Goal: Navigation & Orientation: Find specific page/section

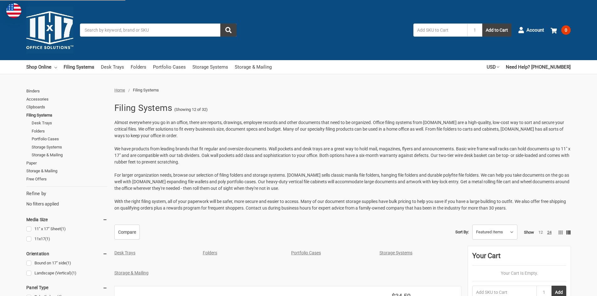
scroll to position [188, 0]
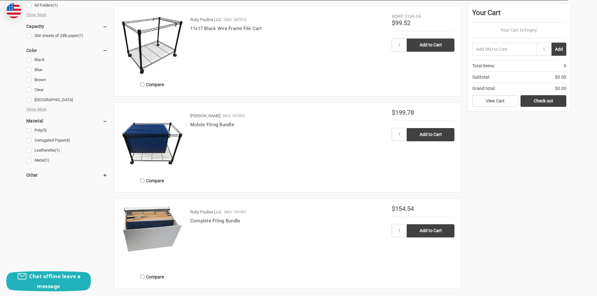
click at [142, 150] on img at bounding box center [152, 140] width 63 height 63
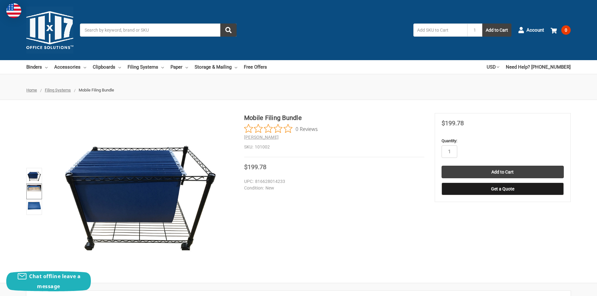
click at [31, 187] on img at bounding box center [34, 188] width 14 height 7
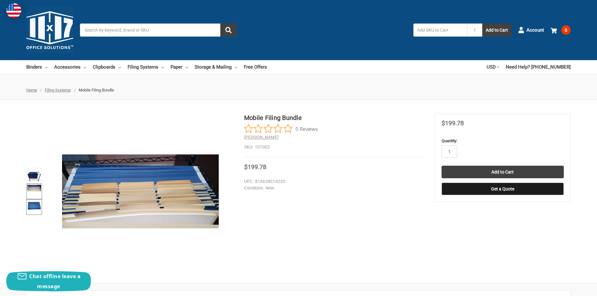
click at [33, 204] on img at bounding box center [34, 205] width 14 height 10
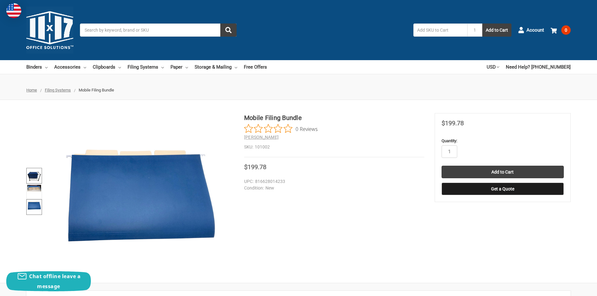
click at [34, 176] on img at bounding box center [34, 176] width 14 height 14
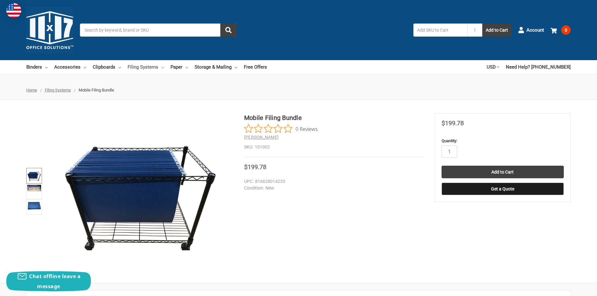
click at [157, 66] on link "Filing Systems" at bounding box center [146, 67] width 36 height 14
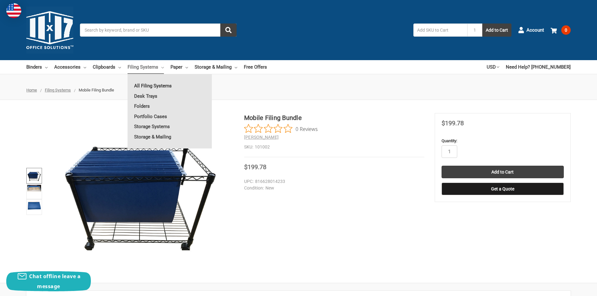
click at [159, 87] on link "All Filing Systems" at bounding box center [170, 86] width 84 height 10
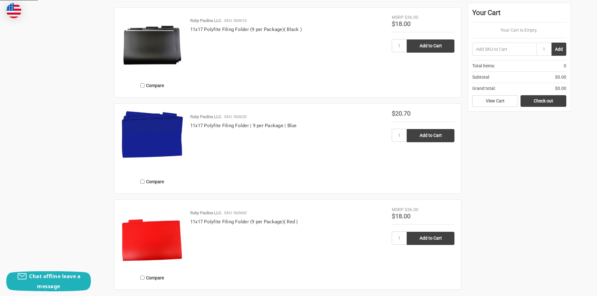
scroll to position [1254, 0]
